Goal: Task Accomplishment & Management: Use online tool/utility

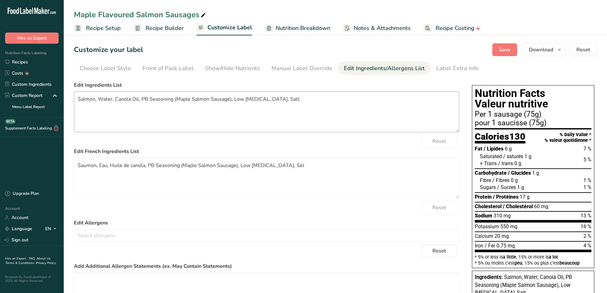
click at [124, 112] on textarea "Salmon, Water, Canola Oil, PB Seasoning (Maple Salmon Sausage), Low [MEDICAL_DA…" at bounding box center [266, 111] width 385 height 41
click at [91, 97] on textarea "Salmon, Water, Canola Oil, PB Seasoning (Maple Salmon Sausage), Low [MEDICAL_DA…" at bounding box center [266, 111] width 385 height 41
drag, startPoint x: 82, startPoint y: 101, endPoint x: 111, endPoint y: 101, distance: 28.7
click at [83, 101] on textarea "Salmon, Water, Canola Oil, PB Seasoning (Maple Salmon Sausage), Low [MEDICAL_DA…" at bounding box center [266, 111] width 385 height 41
click at [103, 106] on textarea "Salmon, Water, Canola Oil, PB Seasoning (Maple Salmon Sausage), Low [MEDICAL_DA…" at bounding box center [266, 111] width 385 height 41
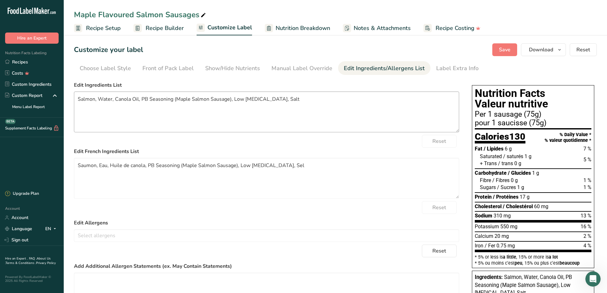
click at [89, 99] on textarea "Salmon, Water, Canola Oil, PB Seasoning (Maple Salmon Sausage), Low [MEDICAL_DA…" at bounding box center [266, 111] width 385 height 41
click at [77, 99] on textarea "Salmon, Water, Canola Oil, PB Seasoning (Maple Salmon Sausage), Low [MEDICAL_DA…" at bounding box center [266, 111] width 385 height 41
click at [172, 121] on textarea "wild Salmon, Water, Canola Oil, PB Seasoning (Maple Salmon Sausage), Low [MEDIC…" at bounding box center [266, 111] width 385 height 41
click at [124, 185] on textarea "Saumon, Eau, Huile de canola, PB Seasoning (Maple Salmon Sausage), Low [MEDICAL…" at bounding box center [266, 178] width 385 height 41
drag, startPoint x: 124, startPoint y: 185, endPoint x: 124, endPoint y: 153, distance: 31.9
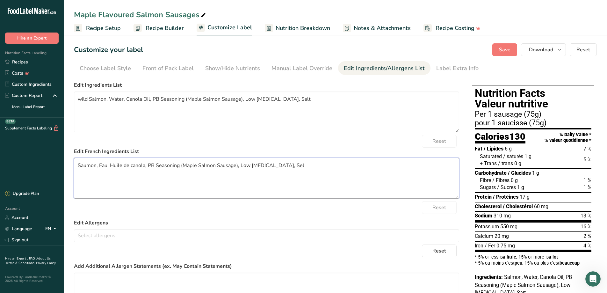
click at [124, 174] on textarea "Saumon, Eau, Huile de canola, PB Seasoning (Maple Salmon Sausage), Low [MEDICAL…" at bounding box center [266, 178] width 385 height 41
click at [122, 116] on textarea "wild Salmon, Water, Canola Oil, PB Seasoning (Maple Salmon Sausage), Low [MEDIC…" at bounding box center [266, 111] width 385 height 41
click at [508, 48] on span "Save" at bounding box center [504, 50] width 11 height 8
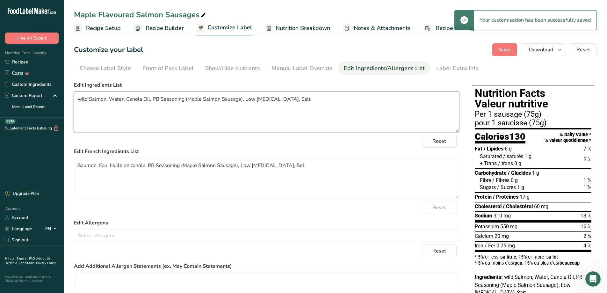
drag, startPoint x: 91, startPoint y: 112, endPoint x: 86, endPoint y: 101, distance: 12.1
click at [91, 112] on textarea "wild Salmon, Water, Canola Oil, PB Seasoning (Maple Salmon Sausage), Low [MEDIC…" at bounding box center [266, 111] width 385 height 41
click at [82, 98] on textarea "wild Salmon, Water, Canola Oil, PB Seasoning (Maple Salmon Sausage), Low [MEDIC…" at bounding box center [266, 111] width 385 height 41
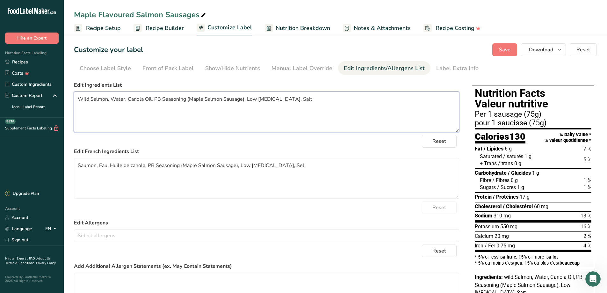
click at [94, 99] on textarea "Wild Salmon, Water, Canola Oil, PB Seasoning (Maple Salmon Sausage), Low [MEDIC…" at bounding box center [266, 111] width 385 height 41
click at [107, 98] on textarea "Wild salmon, Water, Canola Oil, PB Seasoning (Maple Salmon Sausage), Low [MEDIC…" at bounding box center [266, 111] width 385 height 41
click at [116, 124] on textarea "Wild salmon, Water, Canola Oil, PB Seasoning (Maple Salmon Sausage), Low [MEDIC…" at bounding box center [266, 111] width 385 height 41
drag, startPoint x: 308, startPoint y: 100, endPoint x: 75, endPoint y: 100, distance: 232.9
click at [75, 100] on textarea "Wild salmon, Water, Canola Oil, PB Seasoning (Maple Salmon Sausage), Low [MEDIC…" at bounding box center [266, 111] width 385 height 41
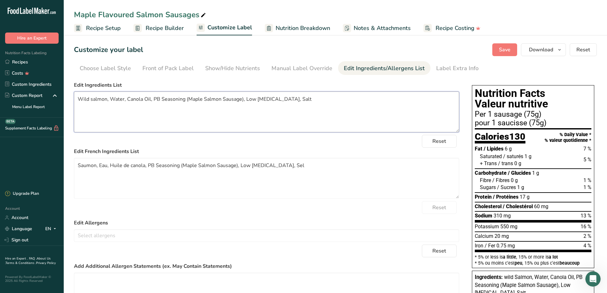
paste textarea "Ingredients Wild salmon (Coho, Keta or Sockeye), Water, Canola oil, Sea salt, S…"
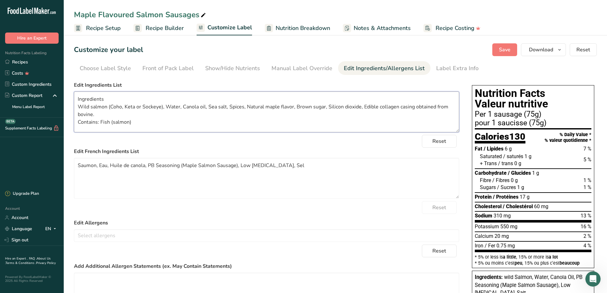
drag, startPoint x: 150, startPoint y: 126, endPoint x: 71, endPoint y: 95, distance: 84.7
click at [71, 95] on section "Customize your label Save Download Choose what to show on your downloaded label…" at bounding box center [335, 197] width 543 height 328
click at [388, 145] on div "Reset" at bounding box center [266, 141] width 385 height 13
drag, startPoint x: 499, startPoint y: 51, endPoint x: 501, endPoint y: 48, distance: 3.8
click at [501, 48] on button "Save" at bounding box center [504, 49] width 25 height 13
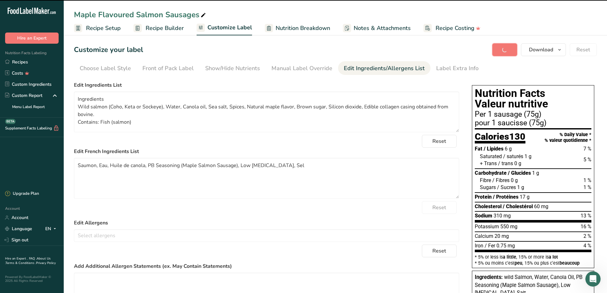
type textarea "Ingredients Wild salmon (Coho, Keta or Sockeye), Water, Canola oil, Sea salt, S…"
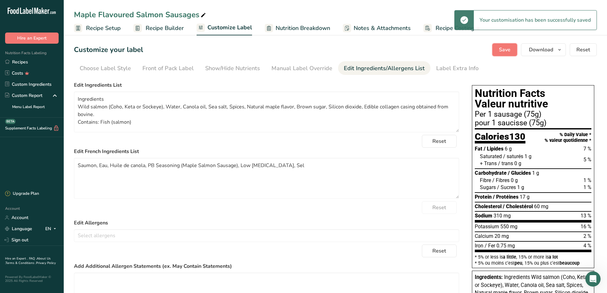
click at [501, 48] on span "Save" at bounding box center [504, 50] width 11 height 8
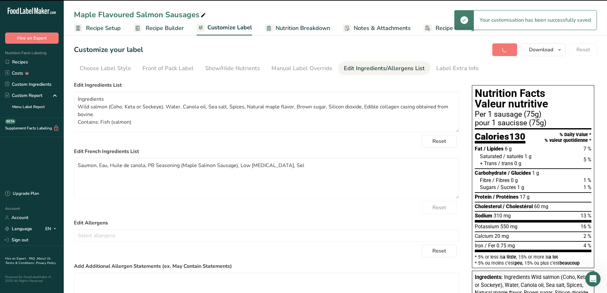
click at [501, 48] on div "Save Download Choose what to show on your downloaded label Recipe Name to appea…" at bounding box center [544, 49] width 105 height 13
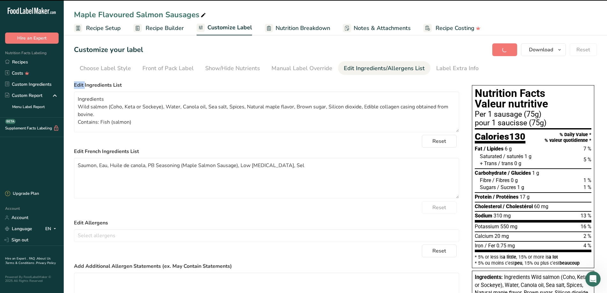
click at [501, 48] on div "Save Download Choose what to show on your downloaded label Recipe Name to appea…" at bounding box center [544, 49] width 105 height 13
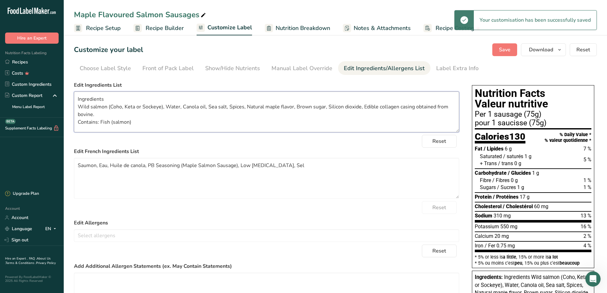
click at [250, 131] on textarea "Ingredients Wild salmon (Coho, Keta or Sockeye), Water, Canola oil, Sea salt, S…" at bounding box center [266, 111] width 385 height 41
drag, startPoint x: 297, startPoint y: 167, endPoint x: 74, endPoint y: 159, distance: 222.8
click at [74, 159] on textarea "Saumon, Eau, Huile de canola, PB Seasoning (Maple Salmon Sausage), Low [MEDICAL…" at bounding box center [266, 178] width 385 height 41
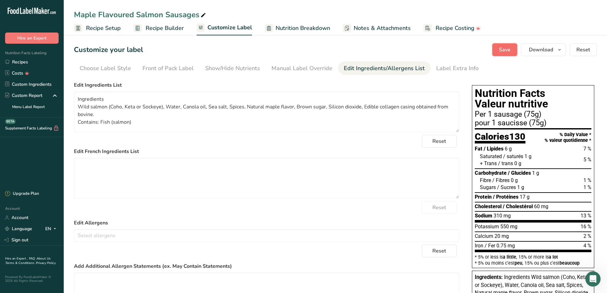
click at [510, 45] on button "Save" at bounding box center [504, 49] width 25 height 13
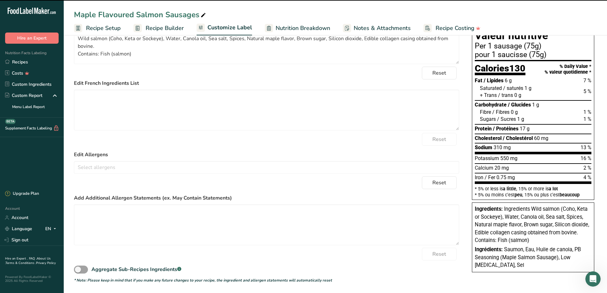
scroll to position [69, 0]
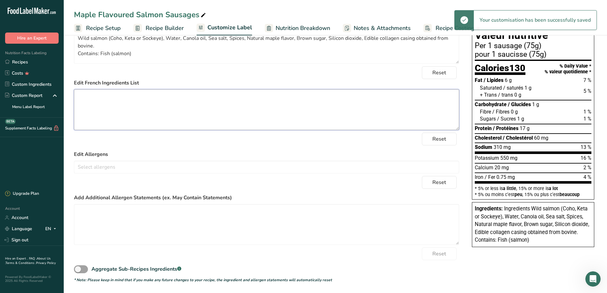
click at [206, 115] on textarea at bounding box center [266, 109] width 385 height 41
click at [118, 108] on textarea at bounding box center [266, 109] width 385 height 41
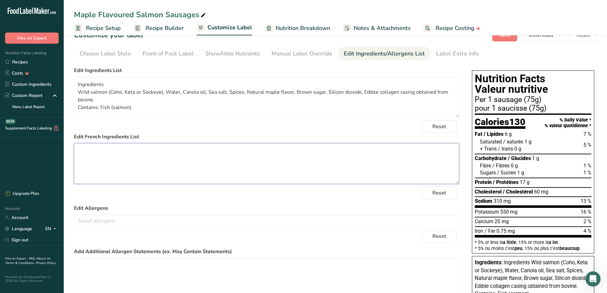
scroll to position [0, 0]
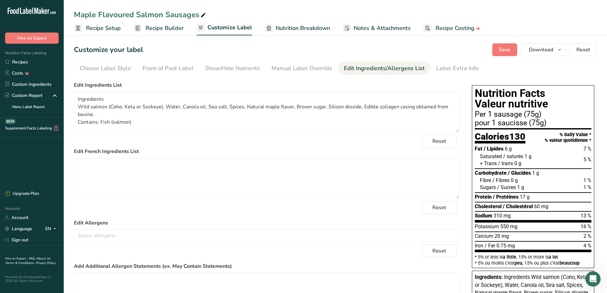
click at [101, 27] on span "Recipe Setup" at bounding box center [103, 28] width 35 height 9
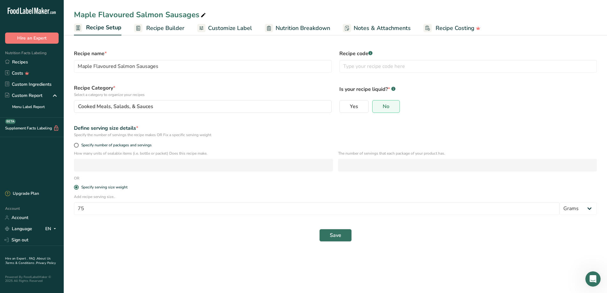
click at [158, 28] on span "Recipe Builder" at bounding box center [165, 28] width 38 height 9
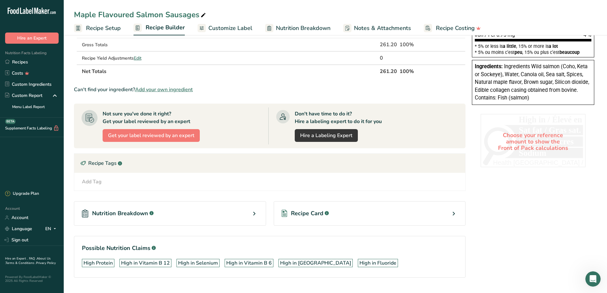
scroll to position [187, 0]
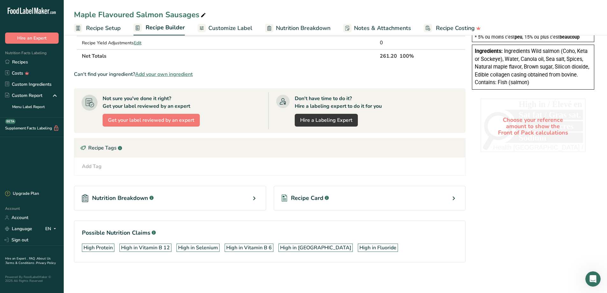
click at [198, 201] on div "Nutrition Breakdown .a-a{fill:#347362;}.b-a{fill:#fff;}" at bounding box center [170, 198] width 192 height 25
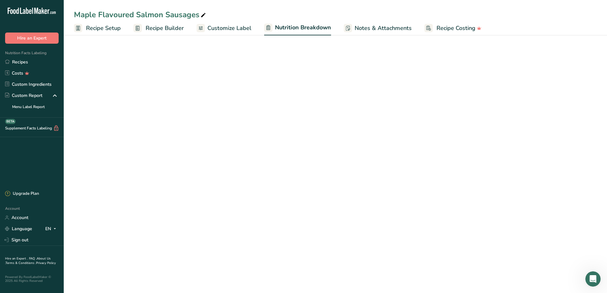
select select "Calories"
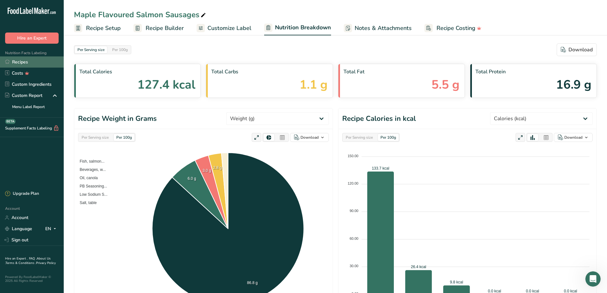
drag, startPoint x: 25, startPoint y: 62, endPoint x: 33, endPoint y: 60, distance: 7.7
click at [25, 62] on link "Recipes" at bounding box center [32, 61] width 64 height 11
